Goal: Find specific page/section: Find specific page/section

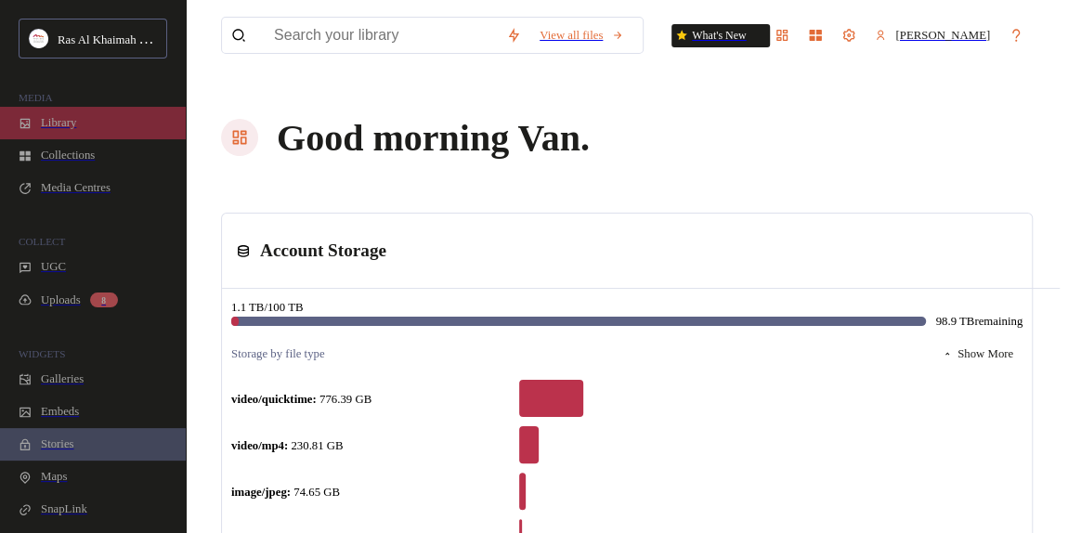
click at [72, 130] on span "Library" at bounding box center [58, 123] width 35 height 14
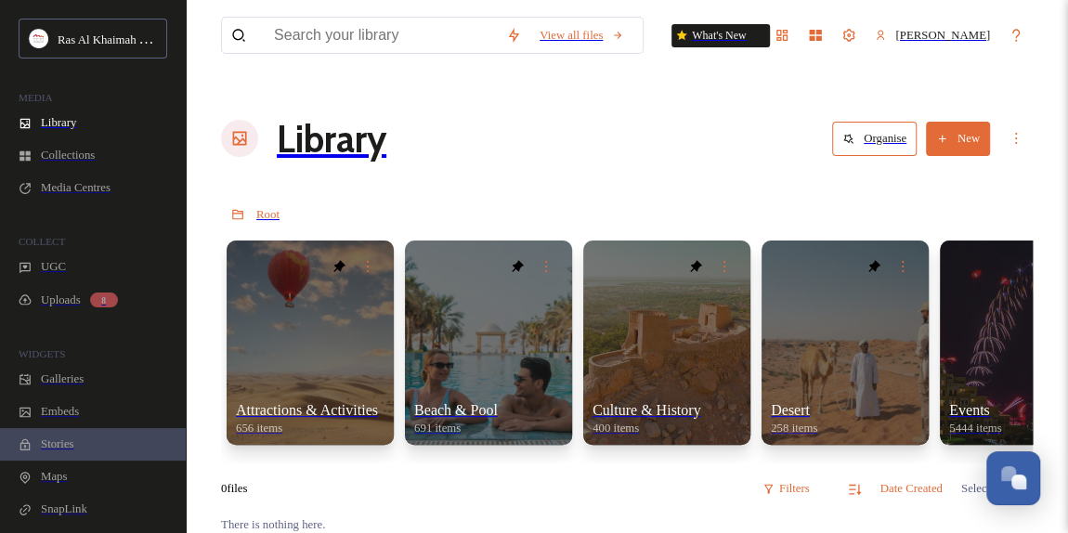
scroll to position [588, 0]
click at [109, 131] on div "Library" at bounding box center [93, 123] width 186 height 32
